Goal: Transaction & Acquisition: Register for event/course

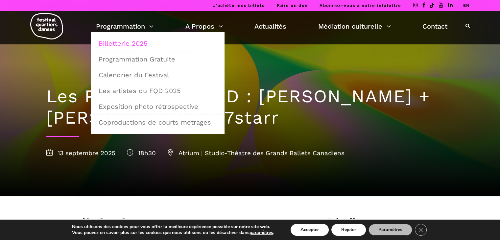
click at [136, 48] on link "Billetterie 2025" at bounding box center [158, 43] width 126 height 15
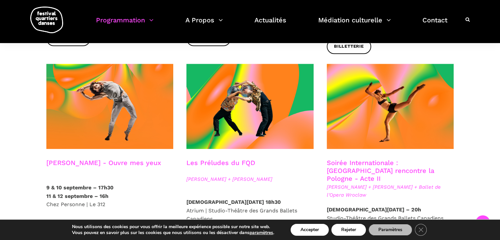
scroll to position [540, 0]
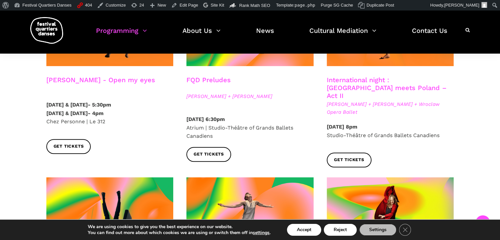
scroll to position [604, 0]
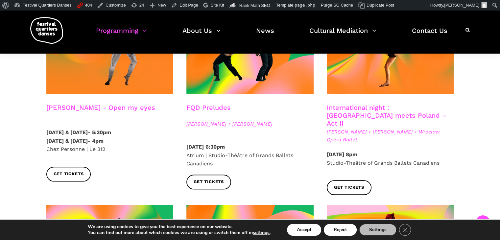
click at [61, 103] on link "Charles-Alexis Desgagnés - Open my eyes" at bounding box center [100, 107] width 109 height 8
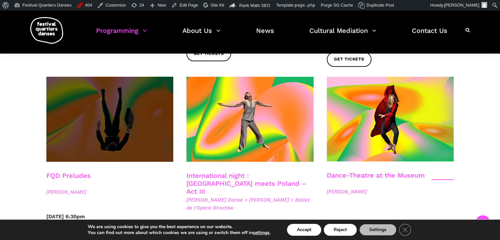
scroll to position [746, 0]
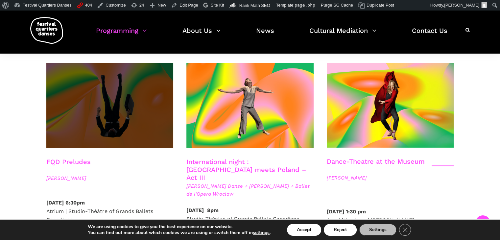
click at [99, 89] on span at bounding box center [109, 105] width 127 height 85
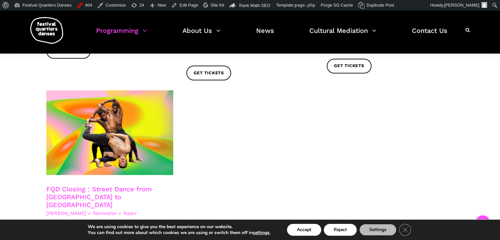
scroll to position [1135, 0]
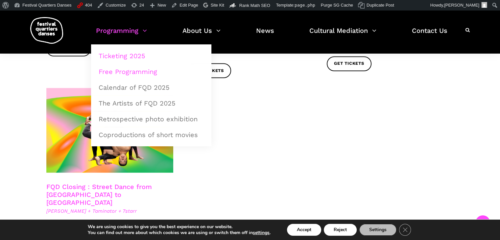
click at [141, 74] on link "Free Programming" at bounding box center [151, 71] width 113 height 15
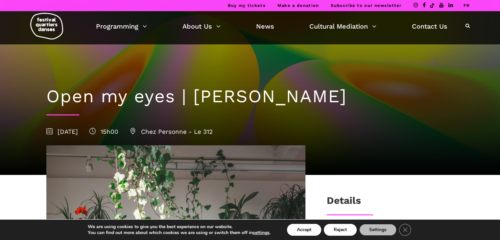
click at [467, 5] on link "FR" at bounding box center [466, 5] width 7 height 5
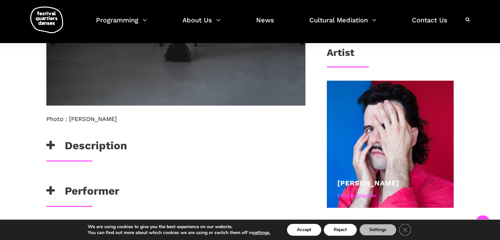
click at [118, 139] on h3 "Description" at bounding box center [86, 147] width 80 height 16
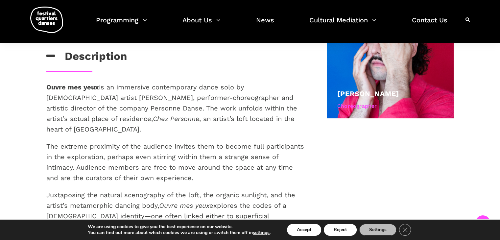
scroll to position [518, 0]
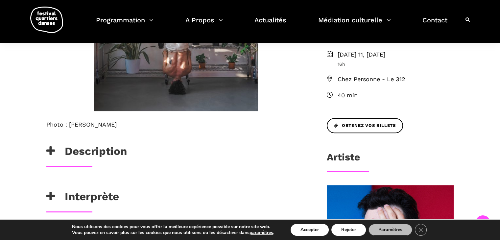
scroll to position [232, 0]
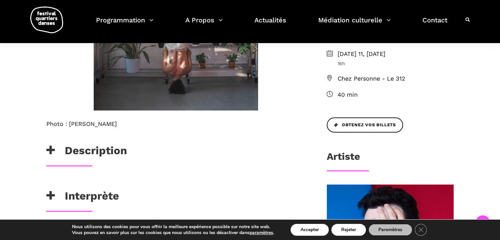
click at [117, 145] on h3 "Description" at bounding box center [86, 152] width 80 height 16
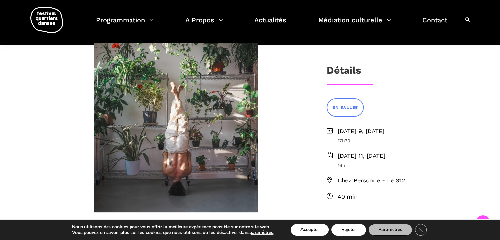
scroll to position [130, 0]
click at [418, 228] on icon "Close GDPR Cookie Banner" at bounding box center [421, 229] width 12 height 10
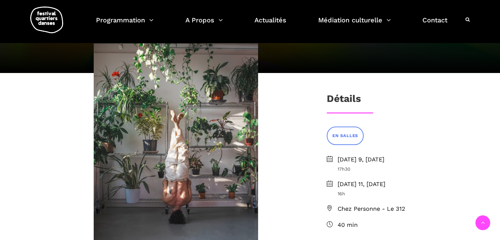
scroll to position [101, 0]
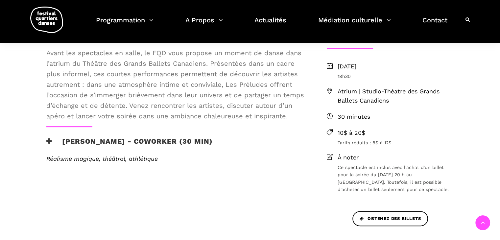
scroll to position [172, 0]
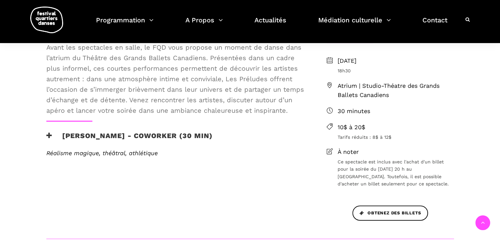
click at [135, 144] on h3 "[PERSON_NAME] - Coworker (30 min)" at bounding box center [129, 139] width 166 height 16
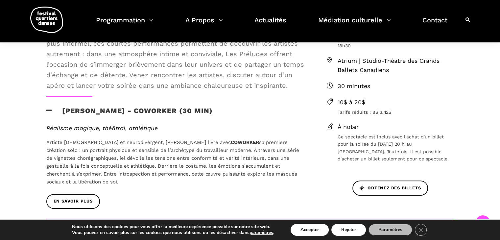
scroll to position [200, 0]
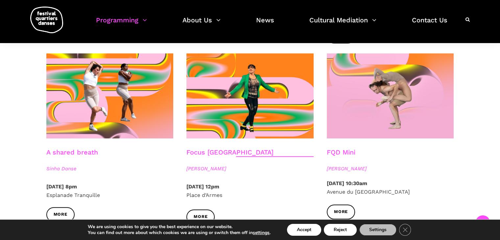
scroll to position [701, 0]
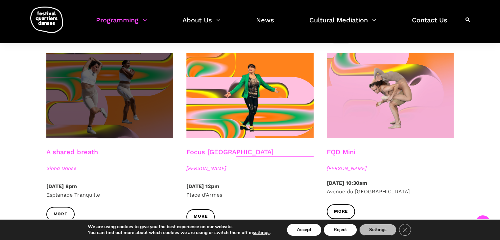
click at [83, 107] on span at bounding box center [109, 95] width 127 height 85
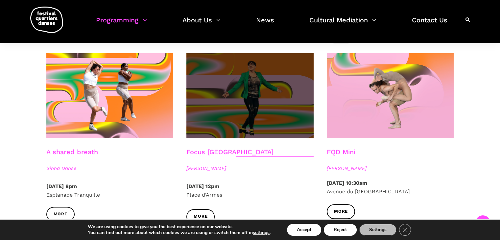
click at [227, 111] on span at bounding box center [249, 95] width 127 height 85
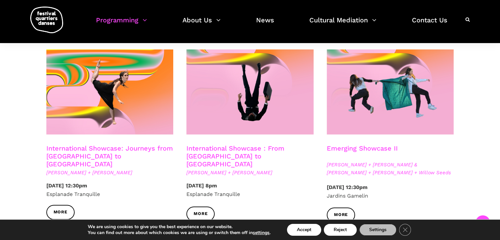
scroll to position [522, 0]
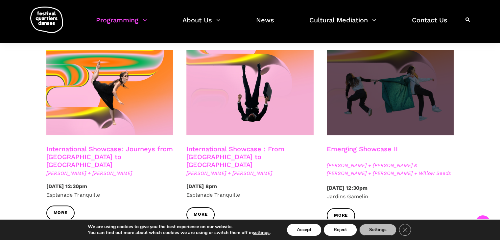
click at [374, 118] on span at bounding box center [390, 92] width 127 height 85
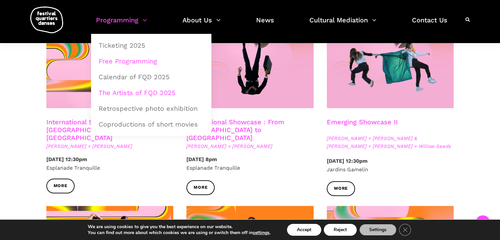
scroll to position [614, 0]
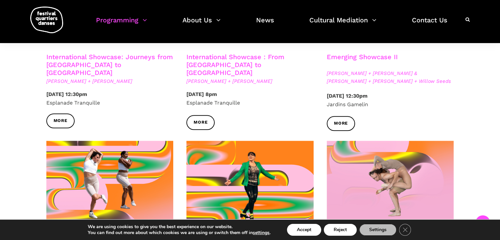
click at [272, 77] on span "Nicholas Bellefleur + Linus Jansner" at bounding box center [249, 81] width 127 height 8
click at [212, 67] on link "International Showcase : From Montreal to Sweden" at bounding box center [235, 65] width 98 height 24
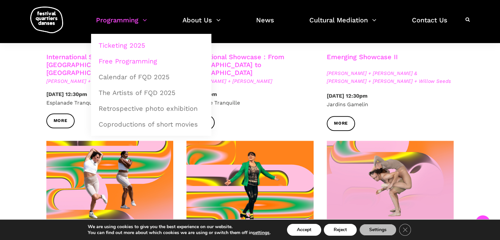
click at [139, 49] on link "Ticketing 2025" at bounding box center [151, 45] width 113 height 15
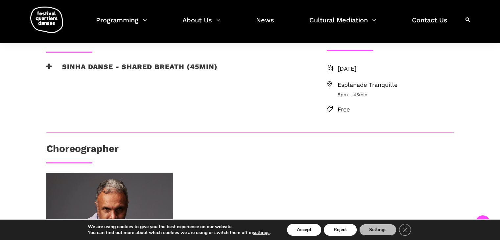
scroll to position [163, 0]
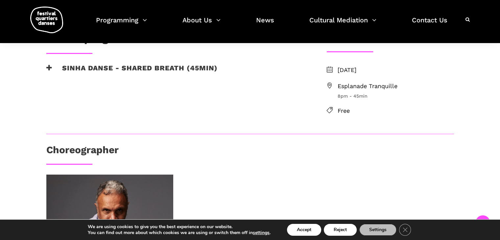
click at [160, 65] on h3 "Sinha Danse - Shared breath (45min)" at bounding box center [131, 72] width 171 height 16
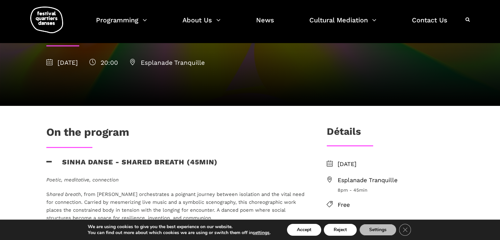
scroll to position [68, 0]
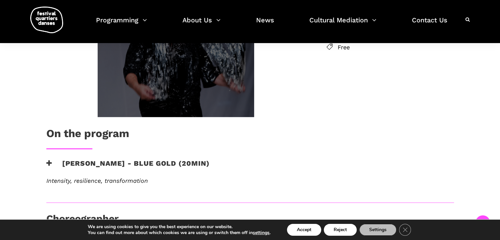
scroll to position [235, 0]
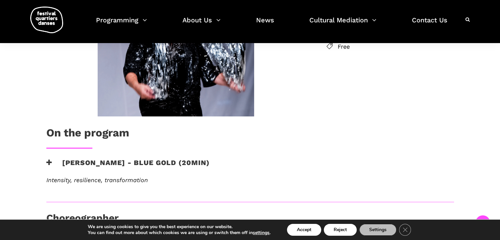
click at [84, 162] on h3 "[PERSON_NAME] - Blue Gold (20min)" at bounding box center [127, 166] width 163 height 16
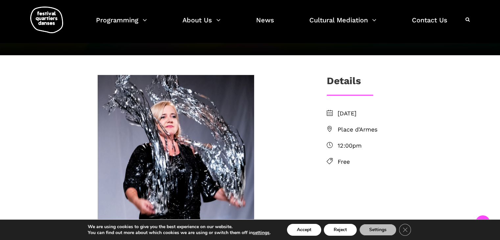
scroll to position [0, 0]
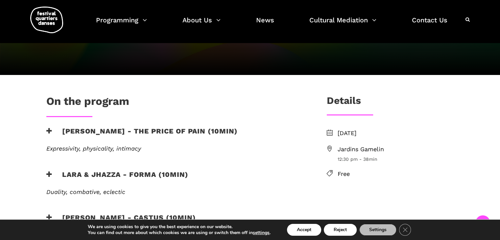
scroll to position [142, 0]
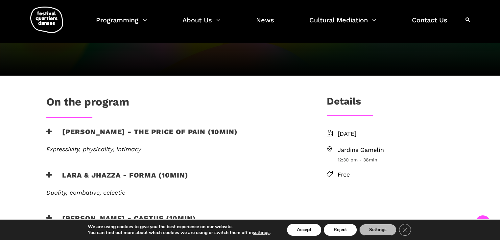
click at [125, 127] on h3 "Anna Vauquier - The Price of Pain (10min)" at bounding box center [141, 135] width 191 height 16
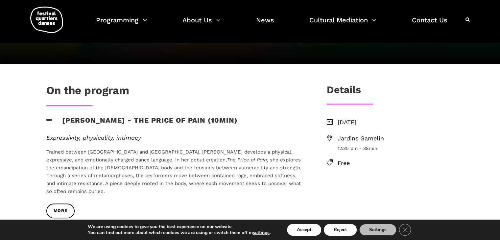
scroll to position [0, 0]
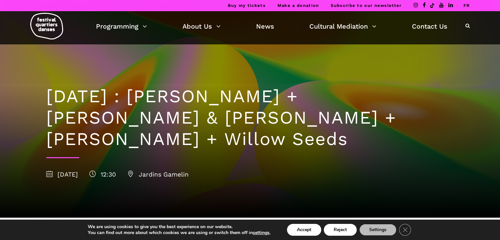
click at [468, 6] on link "FR" at bounding box center [466, 5] width 7 height 5
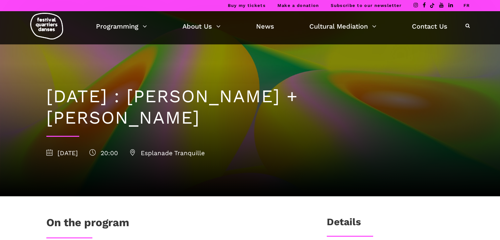
drag, startPoint x: 0, startPoint y: 0, endPoint x: 465, endPoint y: 6, distance: 464.9
click at [465, 6] on link "FR" at bounding box center [466, 5] width 7 height 5
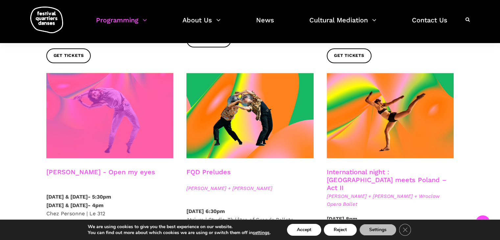
scroll to position [530, 0]
click at [96, 105] on span at bounding box center [109, 115] width 127 height 85
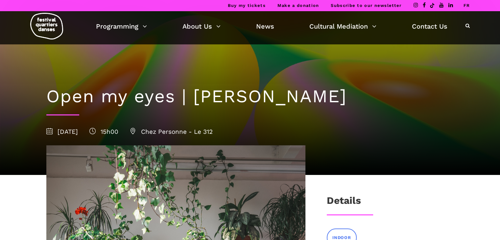
click at [464, 4] on link "FR" at bounding box center [466, 5] width 7 height 5
